Goal: Check status: Check status

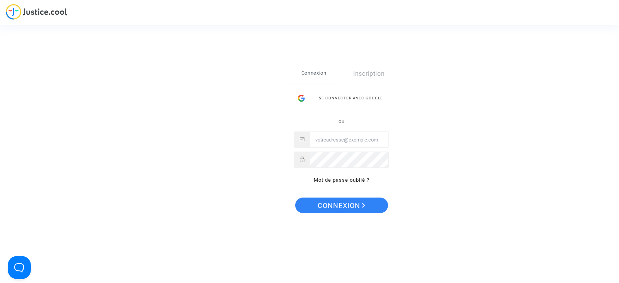
type input "tom@pitcher-avocat.fr"
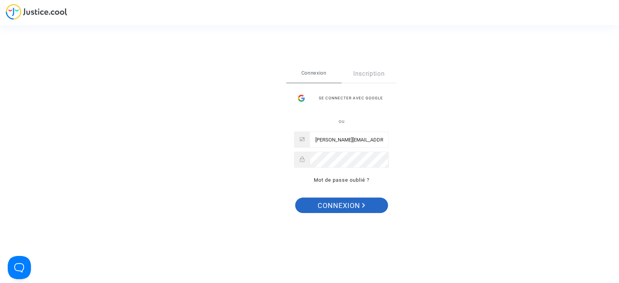
click at [334, 203] on span "Connexion" at bounding box center [342, 206] width 48 height 16
